Goal: Task Accomplishment & Management: Use online tool/utility

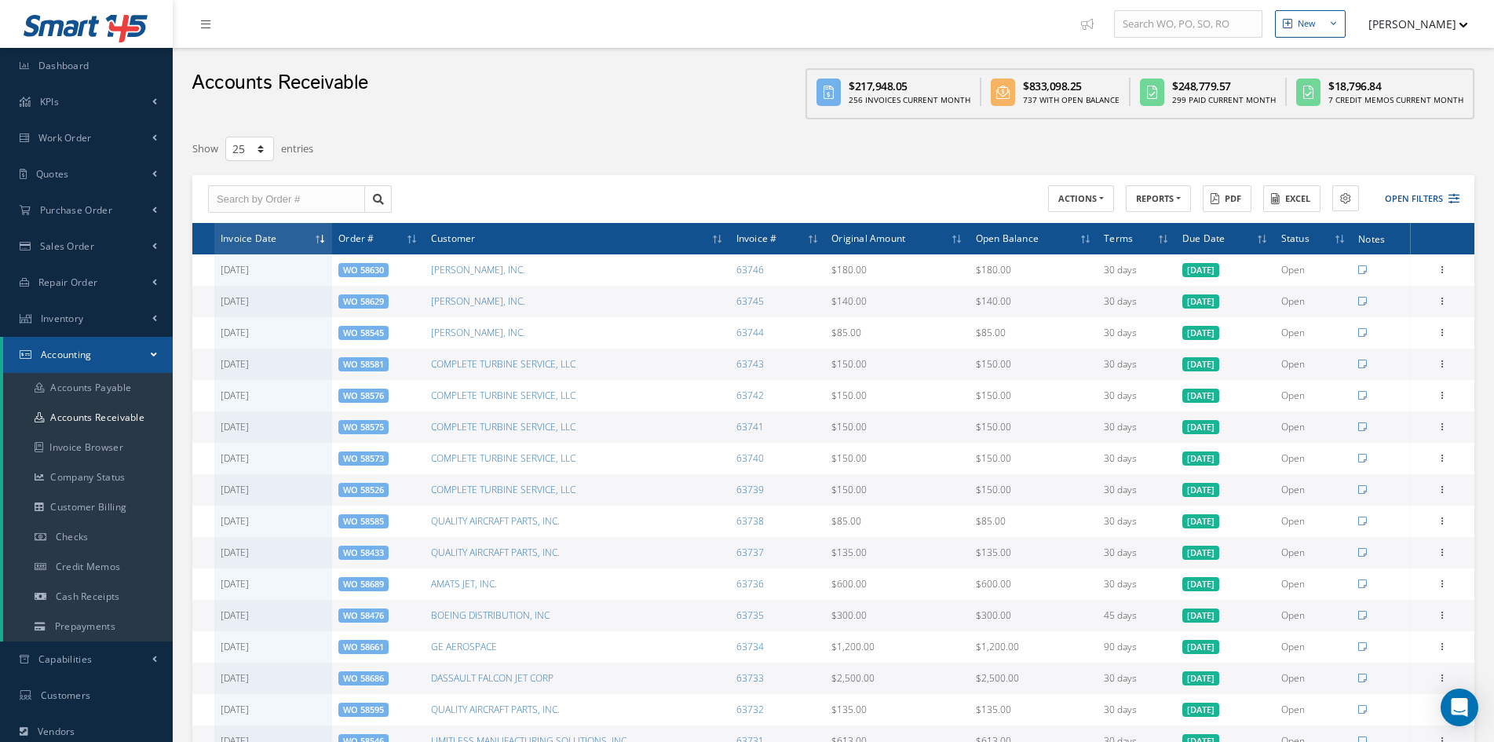
select select "25"
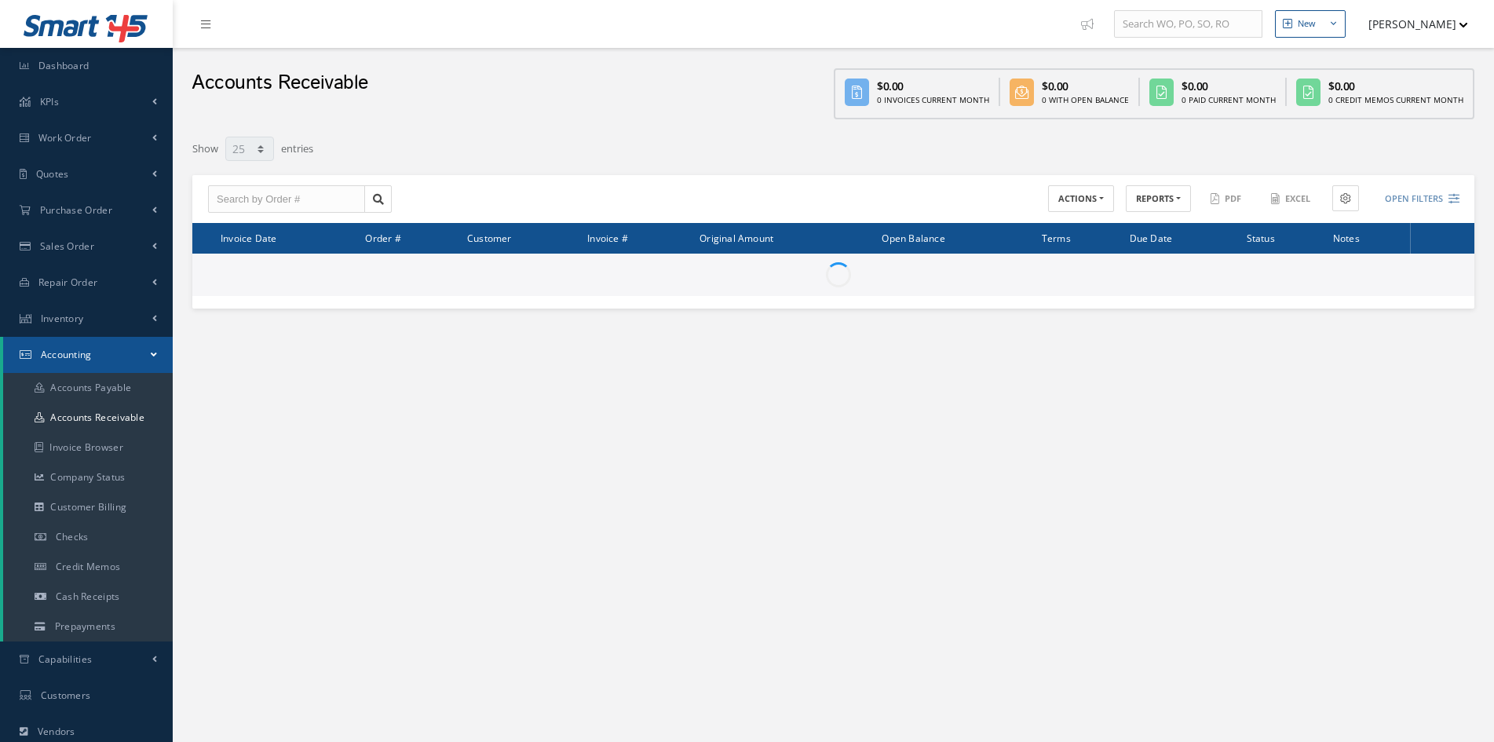
select select "25"
click at [1149, 204] on button "REPORTS" at bounding box center [1158, 198] width 65 height 27
click at [1144, 224] on link "A/R Aging" at bounding box center [1189, 224] width 126 height 21
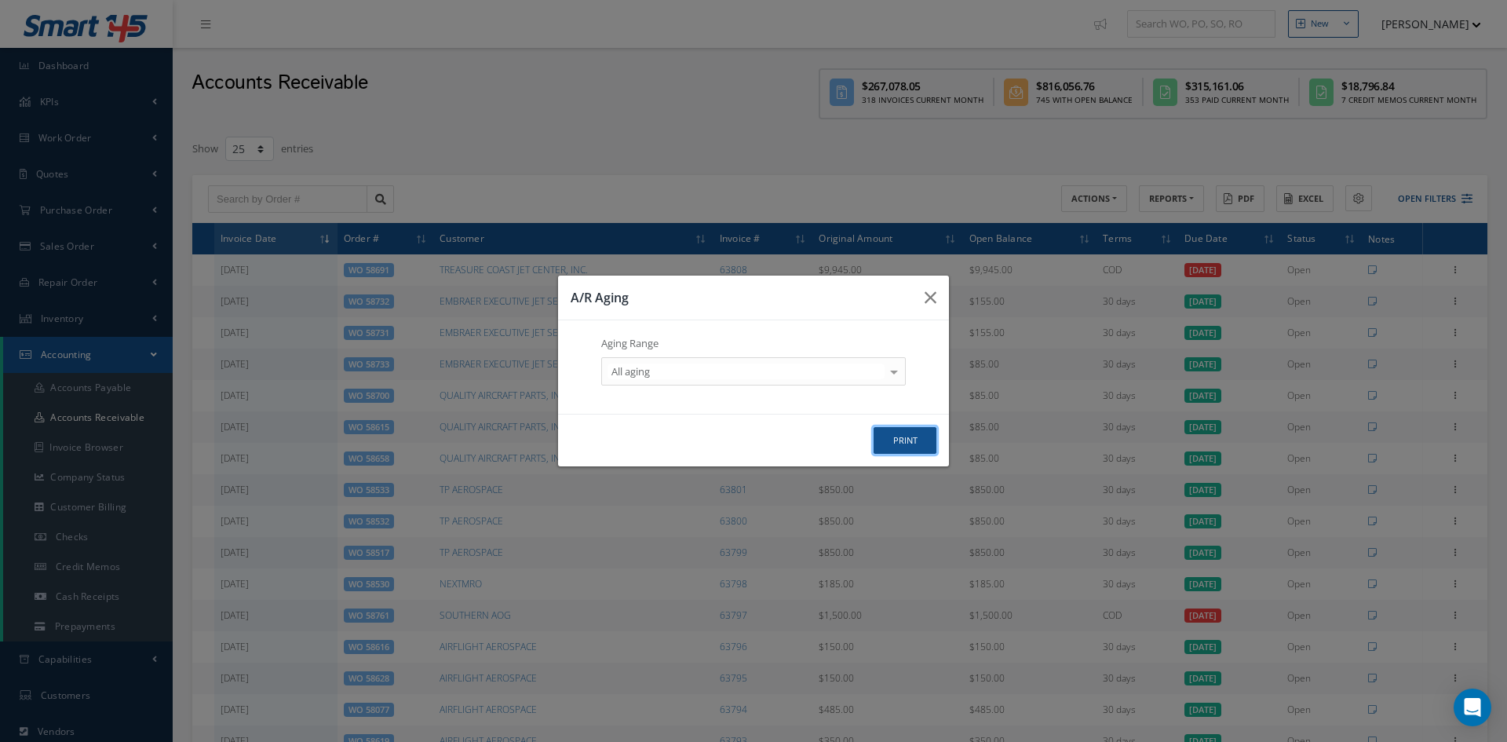
click at [915, 440] on button "print" at bounding box center [905, 440] width 63 height 27
